Goal: Information Seeking & Learning: Learn about a topic

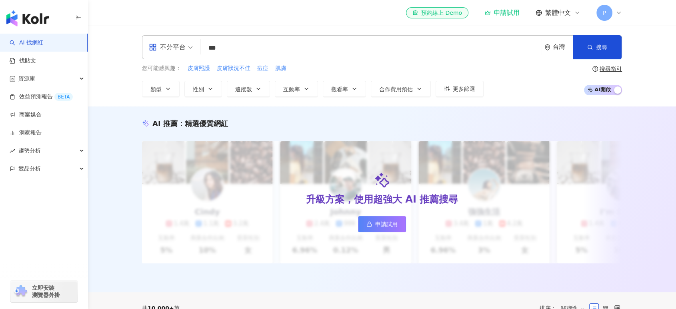
type input "***"
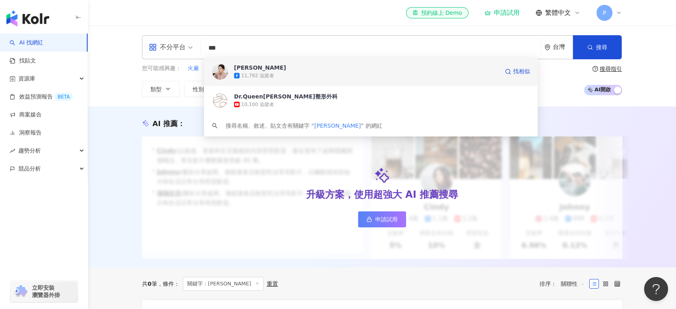
click at [319, 69] on span "王君瑜" at bounding box center [366, 68] width 265 height 8
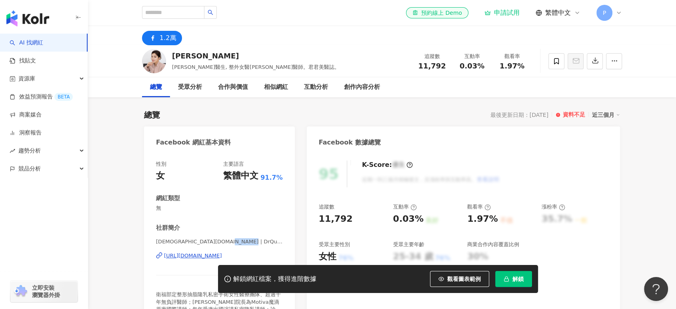
drag, startPoint x: 212, startPoint y: 242, endPoint x: 233, endPoint y: 246, distance: 21.5
click at [233, 246] on div "female.plastic.doctor | DrQueen女王醫美。王君瑜整形外科診所 https://www.facebook.com/90464053…" at bounding box center [219, 261] width 127 height 47
copy span "DrQueen"
drag, startPoint x: 418, startPoint y: 66, endPoint x: 447, endPoint y: 64, distance: 29.2
click at [447, 64] on div "11,792" at bounding box center [432, 66] width 30 height 8
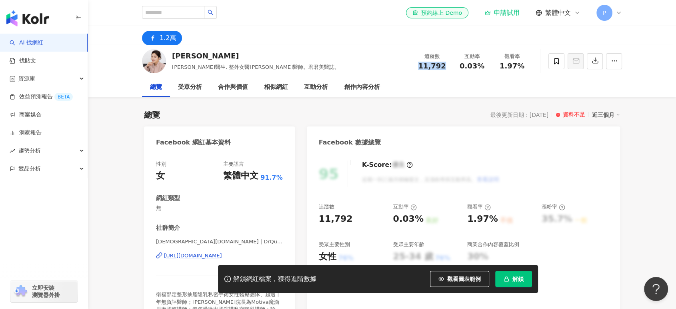
copy span "11,792"
drag, startPoint x: 500, startPoint y: 64, endPoint x: 520, endPoint y: 66, distance: 20.0
click at [520, 66] on div "1.97%" at bounding box center [512, 66] width 30 height 8
copy span "1.97%"
click at [188, 12] on input "search" at bounding box center [173, 12] width 62 height 13
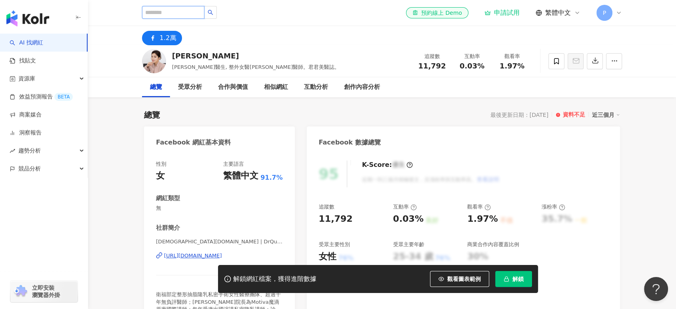
paste input "***"
type input "***"
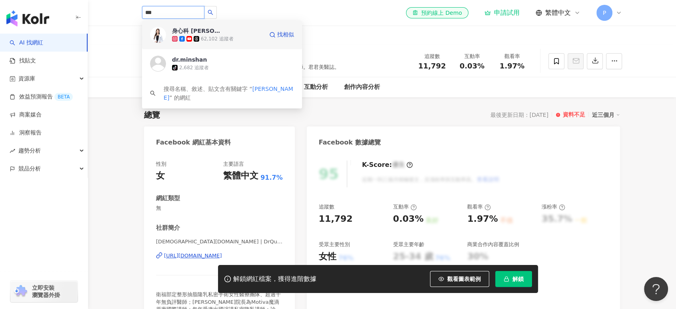
click at [223, 44] on div "身心科 李旻珊醫師 62,102 追蹤者 找相似" at bounding box center [222, 34] width 160 height 29
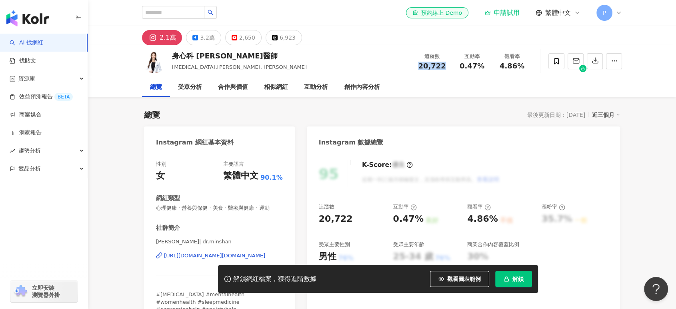
drag, startPoint x: 425, startPoint y: 67, endPoint x: 443, endPoint y: 67, distance: 18.0
click at [443, 67] on span "20,722" at bounding box center [432, 66] width 28 height 8
drag, startPoint x: 457, startPoint y: 64, endPoint x: 490, endPoint y: 64, distance: 32.8
click at [490, 64] on div "互動率 0.47%" at bounding box center [472, 60] width 40 height 17
copy span "0.47%"
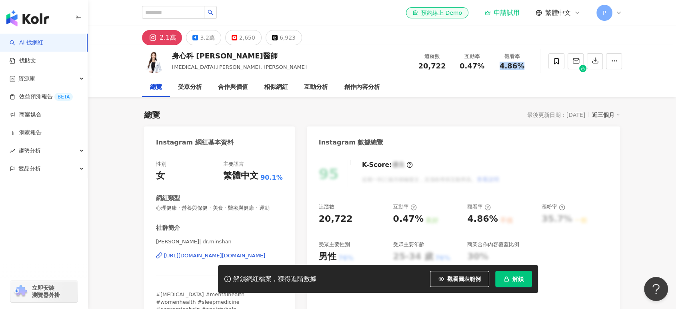
drag, startPoint x: 500, startPoint y: 65, endPoint x: 519, endPoint y: 64, distance: 19.6
click at [519, 64] on div "4.86%" at bounding box center [512, 66] width 30 height 8
click at [525, 65] on div "4.86%" at bounding box center [512, 66] width 30 height 8
drag, startPoint x: 498, startPoint y: 65, endPoint x: 527, endPoint y: 66, distance: 29.2
click at [527, 66] on div "觀看率 4.86%" at bounding box center [512, 60] width 40 height 17
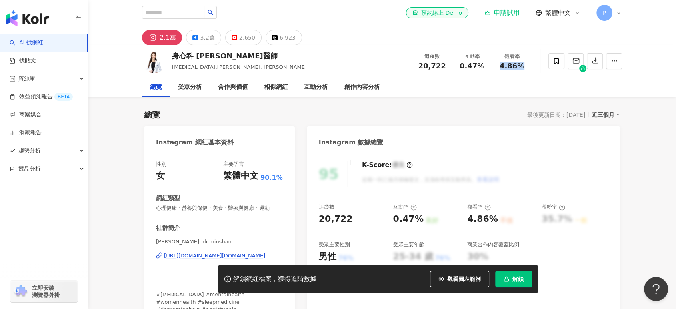
copy span "4.86%"
click at [29, 21] on img "button" at bounding box center [27, 18] width 43 height 16
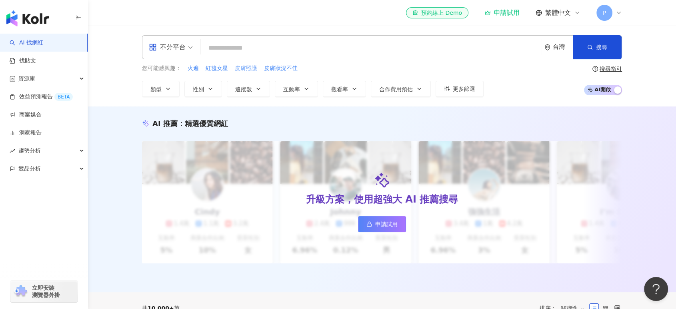
click at [242, 66] on span "皮膚照護" at bounding box center [246, 68] width 22 height 8
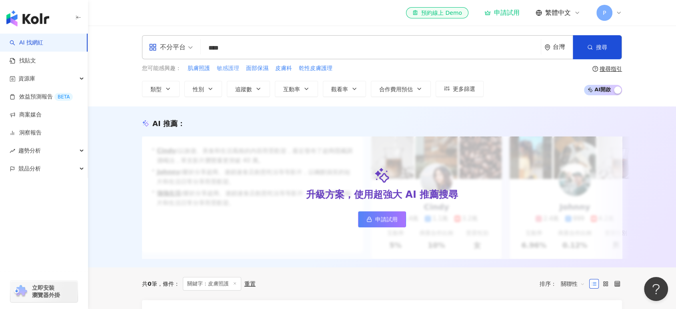
click at [224, 70] on span "敏感護理" at bounding box center [228, 68] width 22 height 8
click at [221, 48] on input "****" at bounding box center [371, 47] width 334 height 15
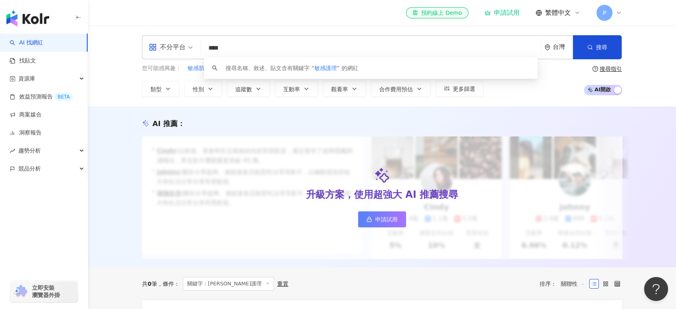
click at [111, 88] on div "不分平台 **** 台灣 搜尋 keyword 搜尋名稱、敘述、貼文含有關鍵字 “ 敏感護理 ” 的網紅 您可能感興趣： 敏感肌膚護理 導購敏感肌 乾性皮膚護…" at bounding box center [382, 66] width 588 height 81
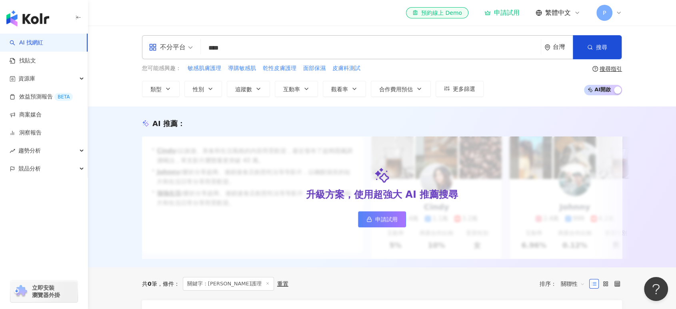
drag, startPoint x: 246, startPoint y: 50, endPoint x: 201, endPoint y: 52, distance: 45.2
click at [201, 52] on div "不分平台 **** 台灣 搜尋 keyword 搜尋名稱、敘述、貼文含有關鍵字 “ 敏感護理 ” 的網紅" at bounding box center [382, 47] width 480 height 24
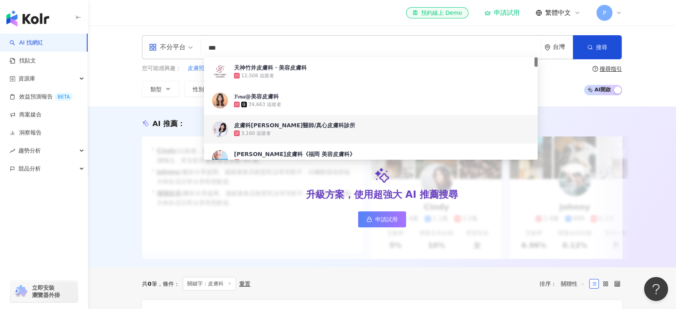
type input "***"
click at [127, 174] on div "AI 推薦 ： 升級方案，使用超強大 AI 推薦搜尋 申請試用 • Cindy : 以旅遊、美食和生活風格的內容而受歡迎，最近發布了超商隱藏調酒喝法，單支影片…" at bounding box center [382, 188] width 512 height 140
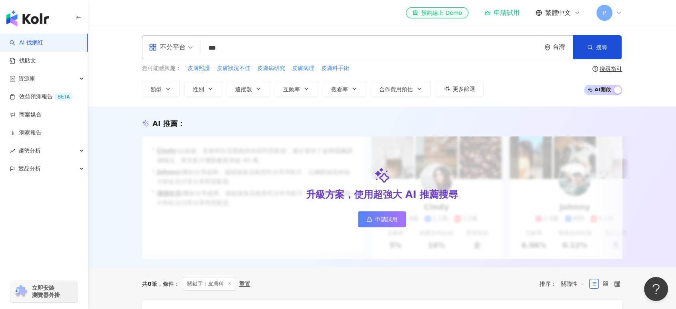
click at [43, 44] on link "AI 找網紅" at bounding box center [27, 43] width 34 height 8
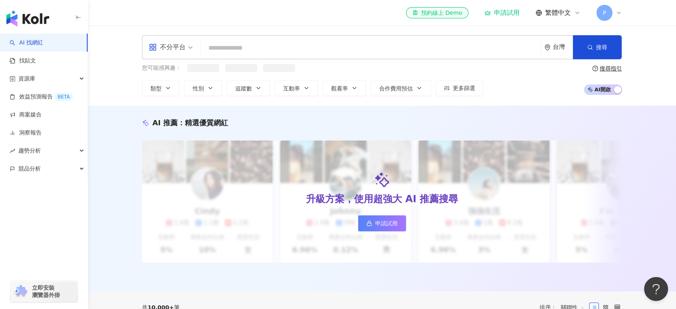
click at [47, 22] on img "button" at bounding box center [27, 18] width 43 height 16
click at [242, 53] on input "search" at bounding box center [371, 47] width 334 height 15
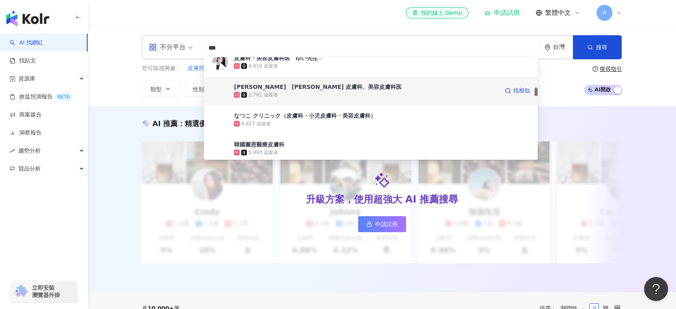
scroll to position [444, 0]
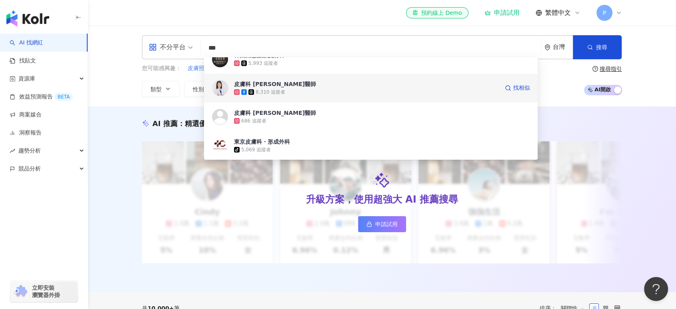
type input "***"
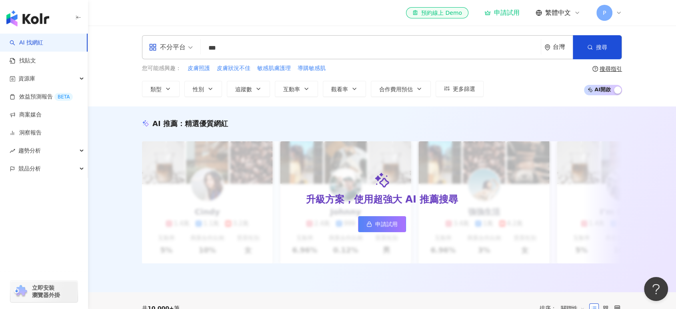
scroll to position [0, 0]
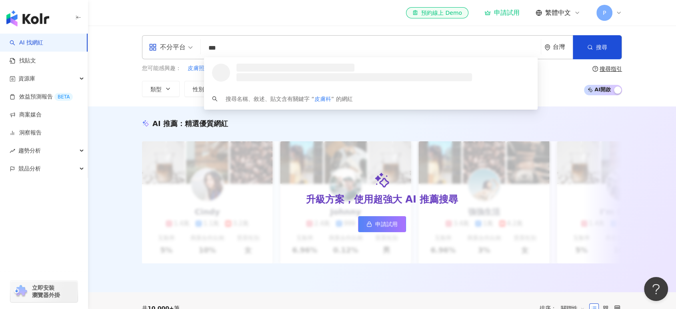
drag, startPoint x: 271, startPoint y: 83, endPoint x: 225, endPoint y: 45, distance: 59.7
click at [225, 45] on input "***" at bounding box center [371, 47] width 334 height 15
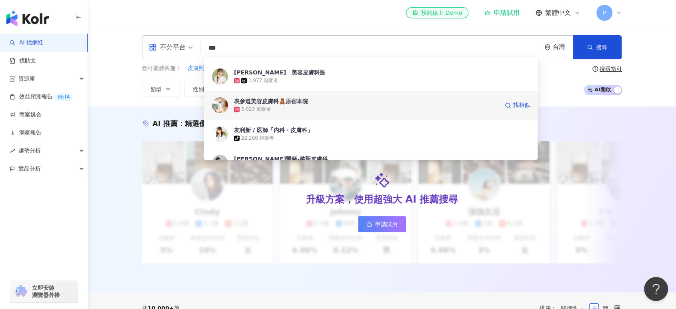
scroll to position [1422, 0]
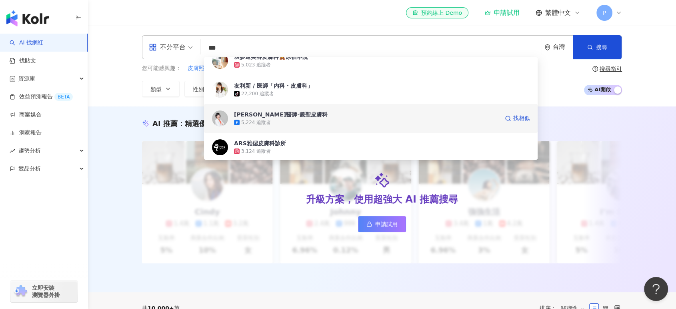
click at [298, 116] on span "游懿聖醫師-懿聖皮膚科" at bounding box center [366, 114] width 265 height 8
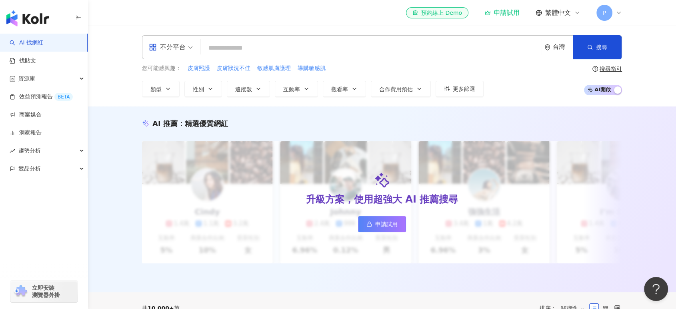
click at [252, 47] on input "search" at bounding box center [371, 47] width 334 height 15
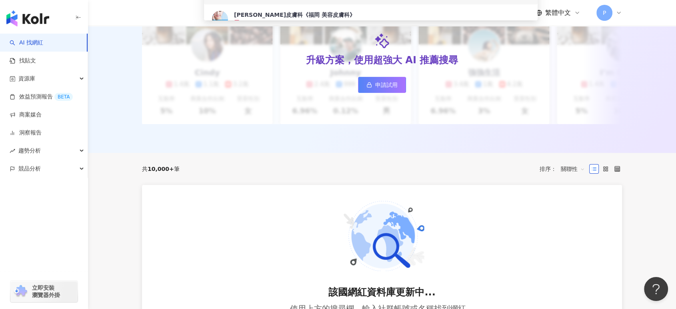
scroll to position [0, 0]
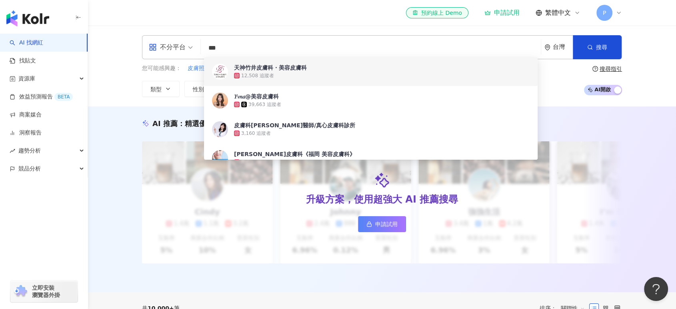
type input "***"
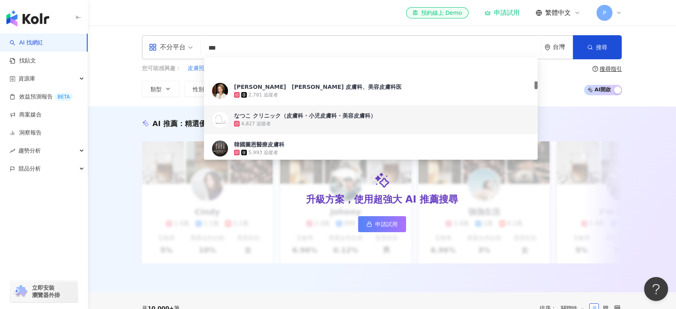
scroll to position [400, 0]
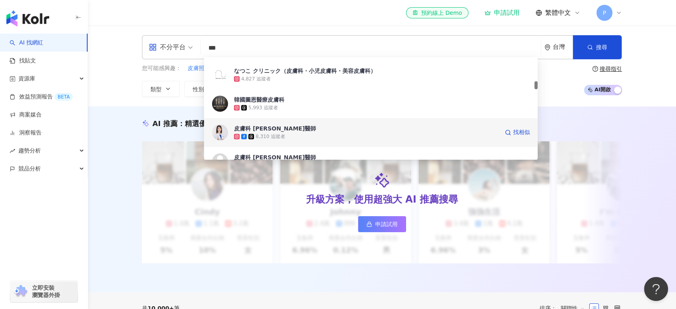
click at [268, 129] on div "皮膚科 胡怡萱醫師" at bounding box center [275, 128] width 82 height 8
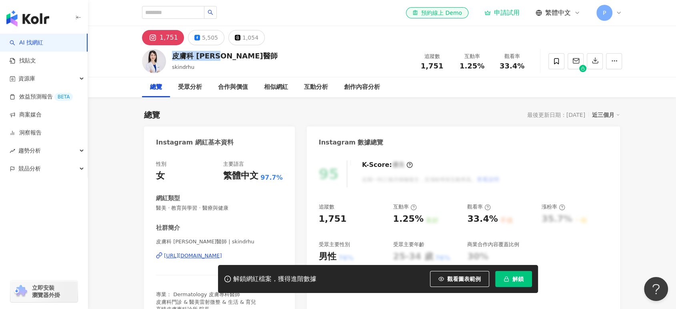
drag, startPoint x: 235, startPoint y: 54, endPoint x: 171, endPoint y: 60, distance: 64.3
click at [171, 60] on div "皮膚科 胡怡萱醫師 skindrhu 追蹤數 1,751 互動率 1.25% 觀看率 33.4%" at bounding box center [382, 61] width 512 height 32
copy div "皮膚科 胡怡萱醫師"
click at [266, 66] on div "皮膚科 胡怡萱醫師 skindrhu 追蹤數 1,751 互動率 1.25% 觀看率 33.4%" at bounding box center [382, 61] width 512 height 32
drag, startPoint x: 193, startPoint y: 54, endPoint x: 246, endPoint y: 56, distance: 52.5
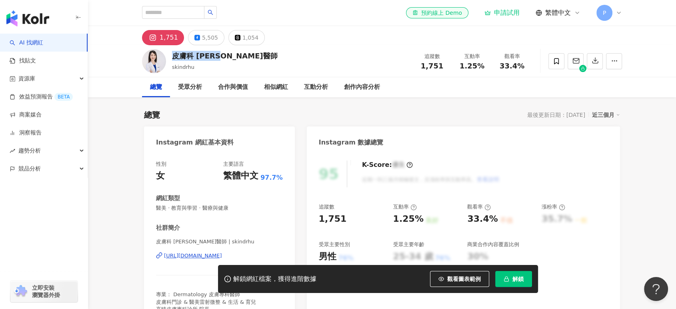
click at [246, 56] on div "皮膚科 胡怡萱醫師 skindrhu 追蹤數 1,751 互動率 1.25% 觀看率 33.4%" at bounding box center [382, 61] width 512 height 32
copy div "皮膚科 胡怡萱醫師"
click at [158, 11] on input "search" at bounding box center [173, 12] width 62 height 13
paste input "***"
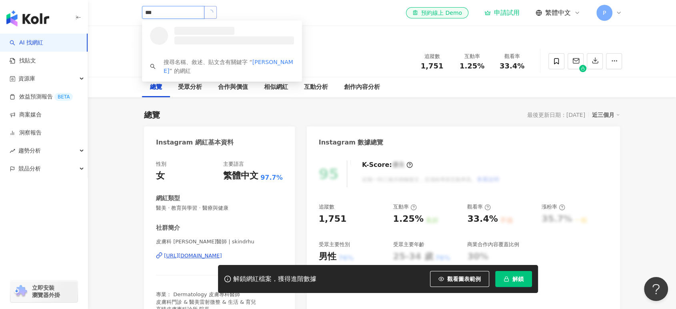
click at [217, 16] on button "button" at bounding box center [210, 12] width 13 height 13
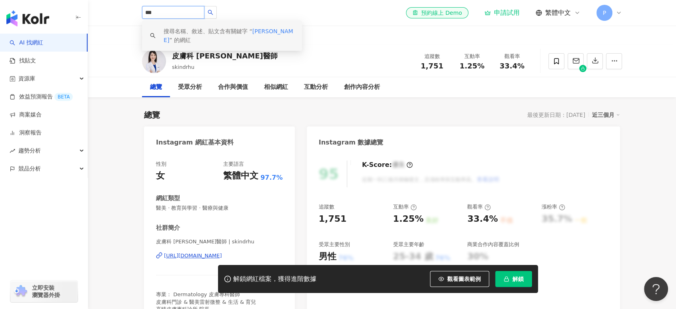
type input "***"
click at [32, 19] on img "button" at bounding box center [27, 18] width 43 height 16
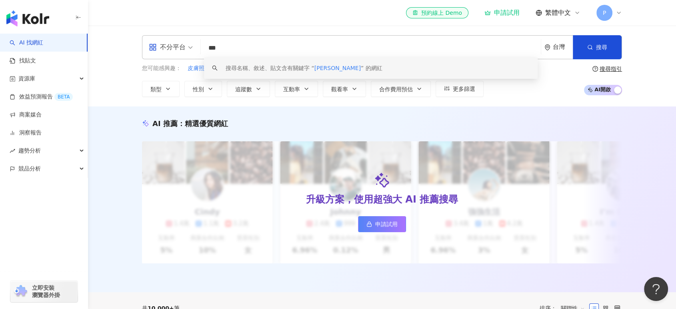
drag, startPoint x: 233, startPoint y: 49, endPoint x: 243, endPoint y: 56, distance: 12.4
click at [194, 49] on div "不分平台 *** 台灣 搜尋 keyword 搜尋名稱、敘述、貼文含有關鍵字 “ 劉方琦 ” 的網紅" at bounding box center [382, 47] width 480 height 24
paste input "**********"
click at [260, 47] on input "**********" at bounding box center [371, 47] width 334 height 15
paste input "search"
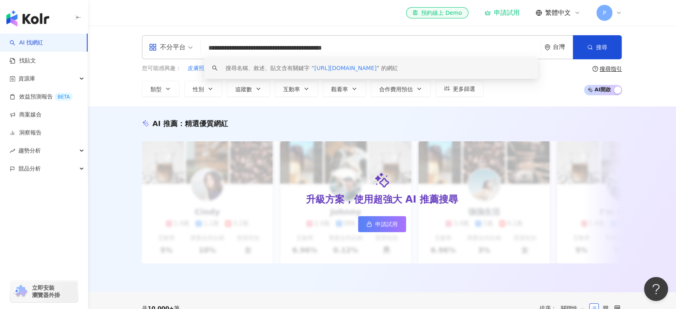
type input "********"
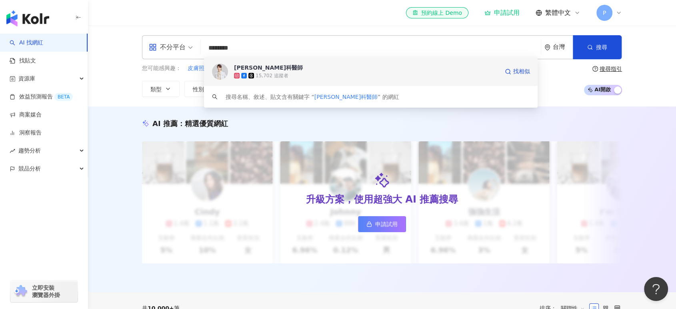
click at [280, 73] on div "15,702 追蹤者" at bounding box center [272, 75] width 33 height 7
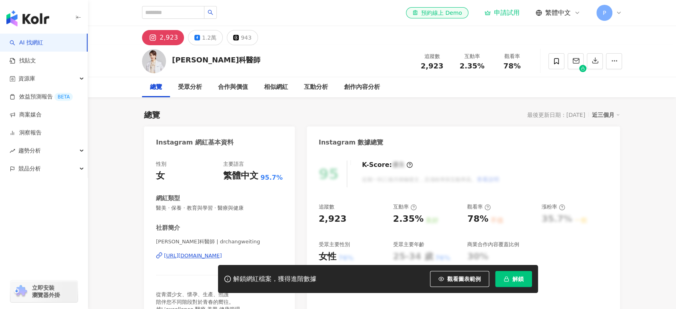
click at [442, 65] on div "2,923" at bounding box center [432, 66] width 30 height 8
drag, startPoint x: 460, startPoint y: 63, endPoint x: 483, endPoint y: 62, distance: 22.8
click at [483, 62] on div "2.35%" at bounding box center [472, 66] width 30 height 8
copy span "2.35%"
drag, startPoint x: 506, startPoint y: 67, endPoint x: 531, endPoint y: 59, distance: 26.9
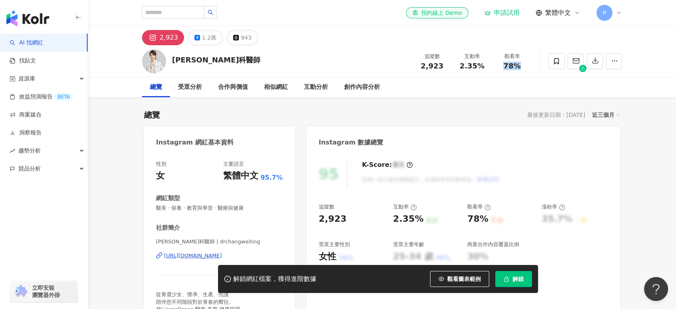
click at [526, 64] on div "78%" at bounding box center [512, 66] width 30 height 8
copy span "78%"
click at [186, 13] on input "search" at bounding box center [173, 12] width 62 height 13
click at [45, 21] on img "button" at bounding box center [27, 18] width 43 height 16
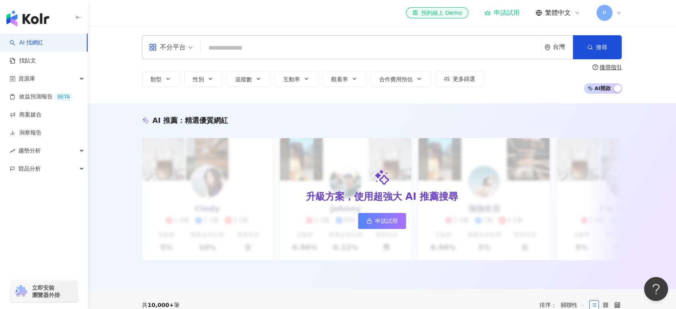
type input "**********"
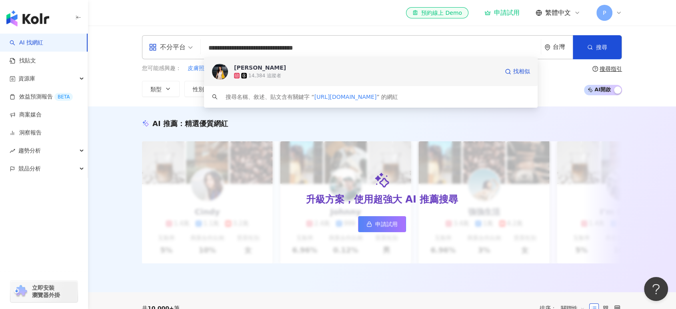
click at [272, 75] on div "14,384 追蹤者" at bounding box center [264, 75] width 33 height 7
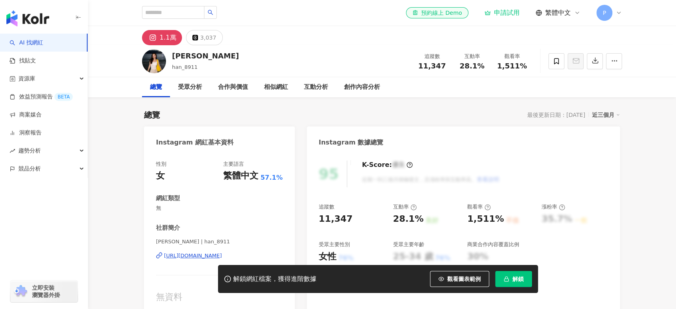
drag, startPoint x: 512, startPoint y: 64, endPoint x: 442, endPoint y: 65, distance: 70.0
click at [527, 67] on div "追蹤數 11,347 互動率 28.1% 觀看率 1,511%" at bounding box center [472, 61] width 120 height 24
click at [442, 65] on span "11,347" at bounding box center [432, 66] width 28 height 8
click at [424, 68] on span "11,347" at bounding box center [432, 66] width 28 height 8
drag, startPoint x: 420, startPoint y: 68, endPoint x: 442, endPoint y: 68, distance: 22.8
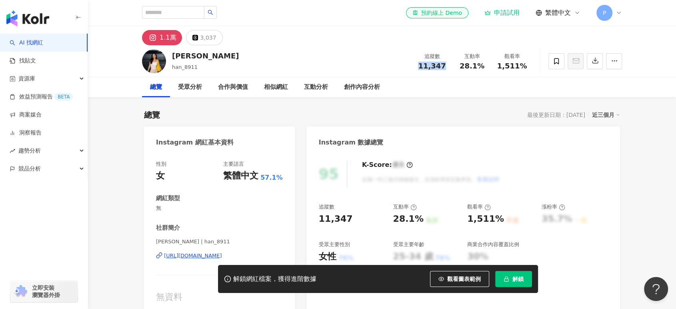
click at [442, 68] on div "11,347" at bounding box center [432, 66] width 30 height 8
copy span "11,347"
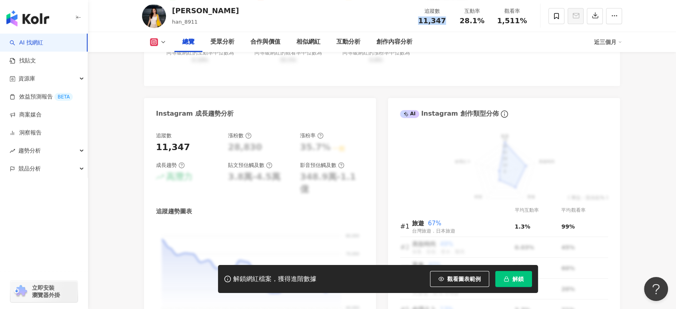
scroll to position [311, 0]
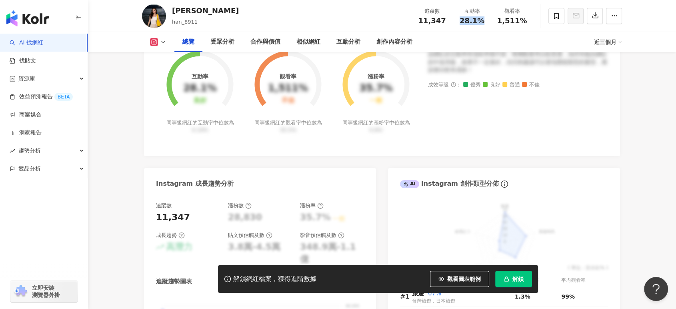
drag, startPoint x: 456, startPoint y: 25, endPoint x: 484, endPoint y: 24, distance: 28.0
click at [484, 24] on div "追蹤數 11,347 互動率 28.1% 觀看率 1,511%" at bounding box center [472, 16] width 120 height 24
copy span "28.1%"
click at [496, 22] on div "觀看率 1,511%" at bounding box center [512, 15] width 40 height 17
drag, startPoint x: 494, startPoint y: 23, endPoint x: 523, endPoint y: 24, distance: 29.2
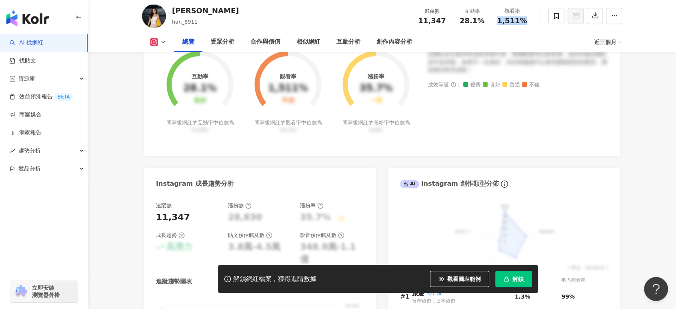
click at [523, 24] on div "觀看率 1,511%" at bounding box center [512, 15] width 40 height 17
copy span "1,511%"
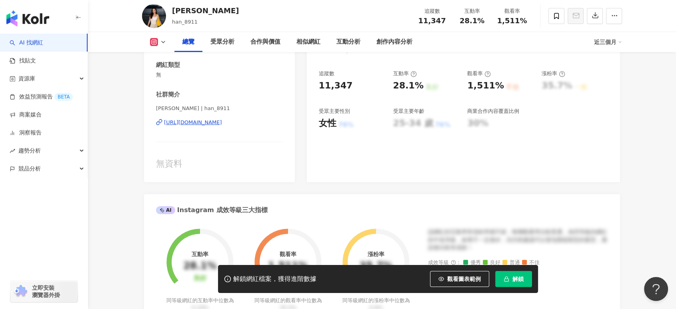
scroll to position [0, 0]
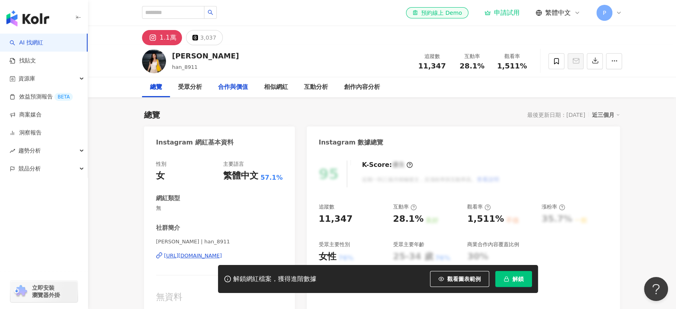
click at [240, 94] on div "合作與價值" at bounding box center [233, 87] width 46 height 20
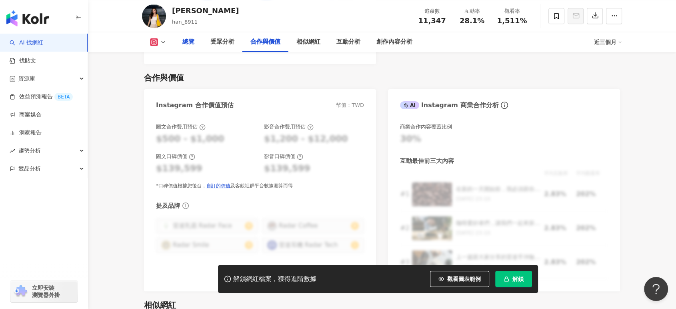
click at [179, 45] on div "總覽" at bounding box center [188, 42] width 28 height 20
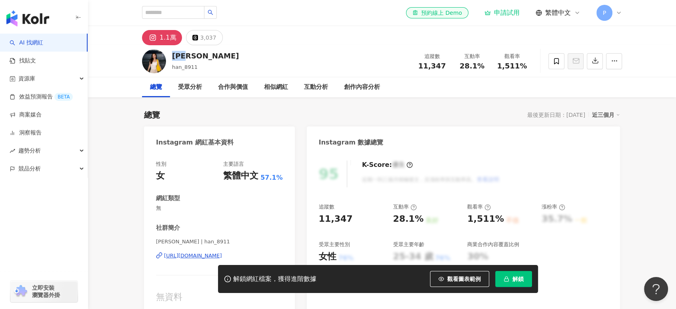
drag, startPoint x: 173, startPoint y: 55, endPoint x: 188, endPoint y: 56, distance: 15.6
click at [188, 56] on div "[PERSON_NAME]" at bounding box center [205, 56] width 67 height 10
copy div "[PERSON_NAME]"
